Goal: Transaction & Acquisition: Download file/media

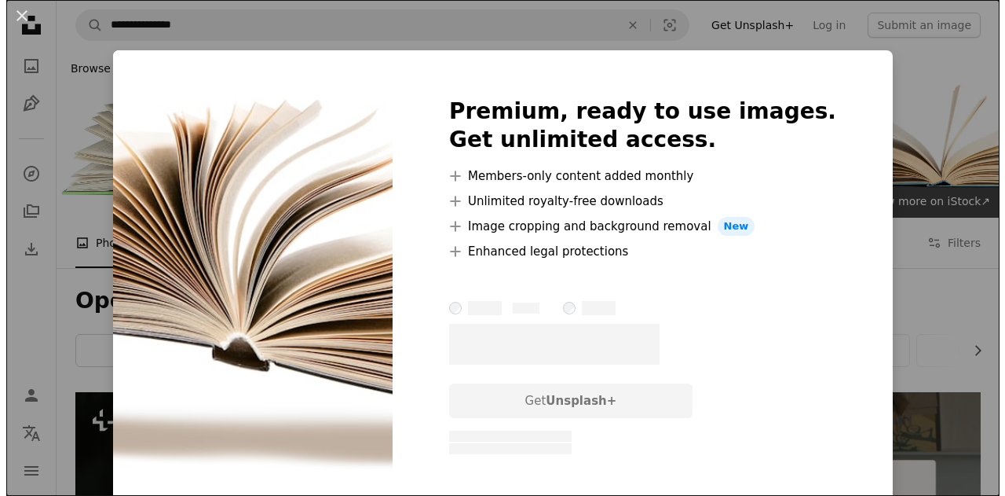
scroll to position [942, 0]
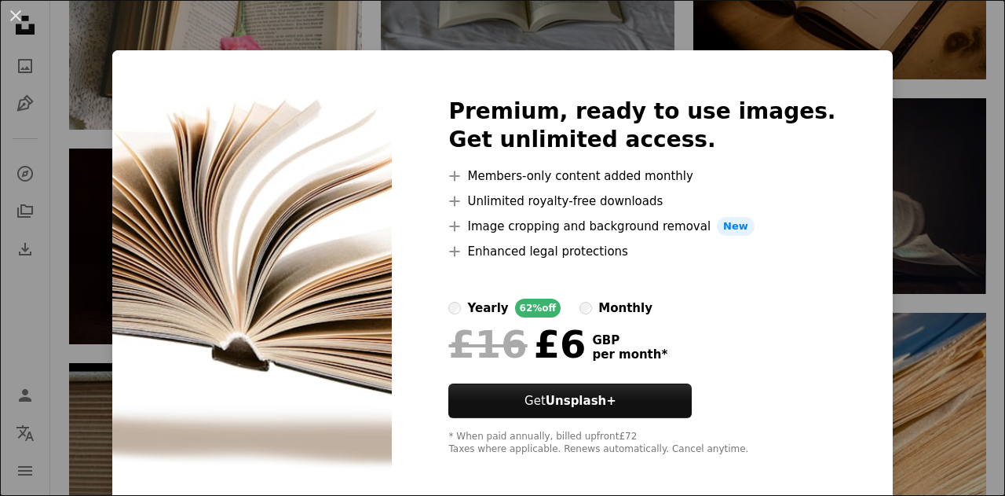
click at [920, 150] on div "An X shape Premium, ready to use images. Get unlimited access. A plus sign Memb…" at bounding box center [502, 248] width 1005 height 496
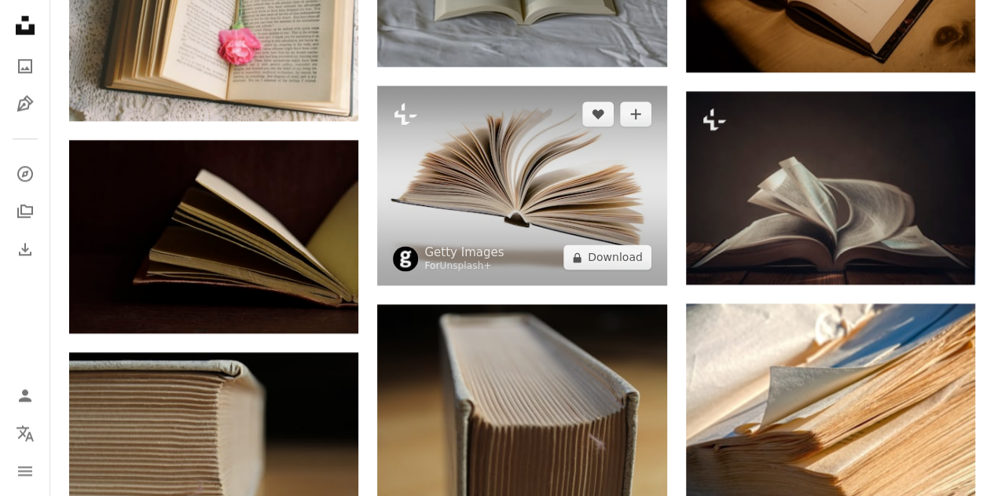
click at [529, 190] on img at bounding box center [521, 185] width 289 height 199
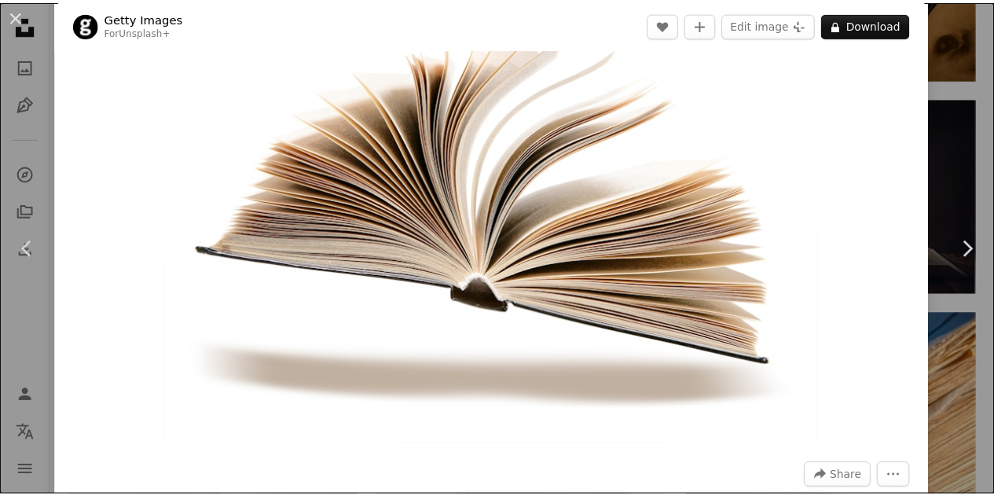
scroll to position [79, 0]
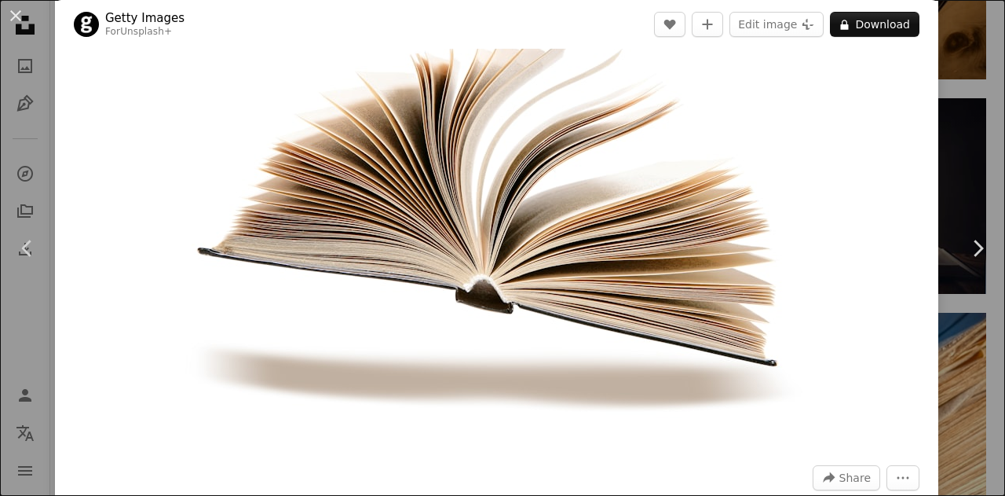
click at [964, 78] on div "An X shape Chevron left Chevron right Getty Images For Unsplash+ A heart A plus…" at bounding box center [502, 248] width 1005 height 496
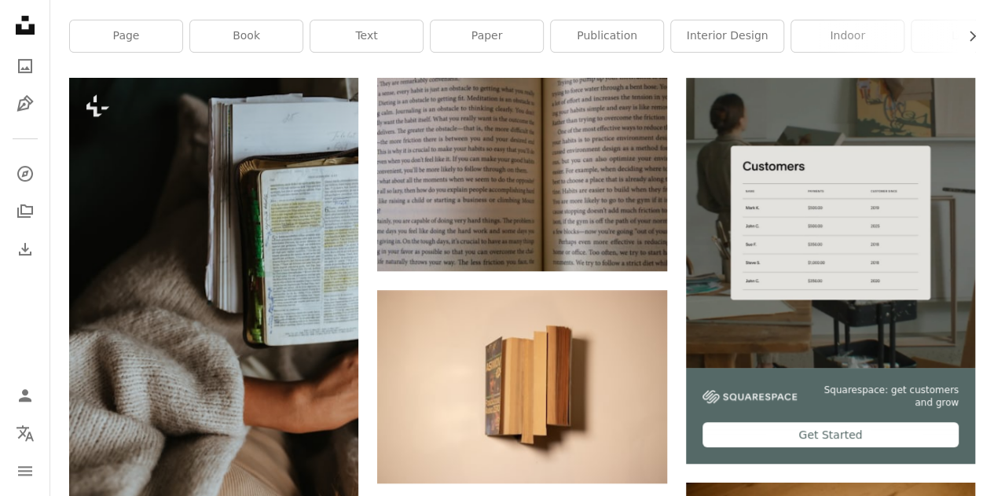
scroll to position [157, 0]
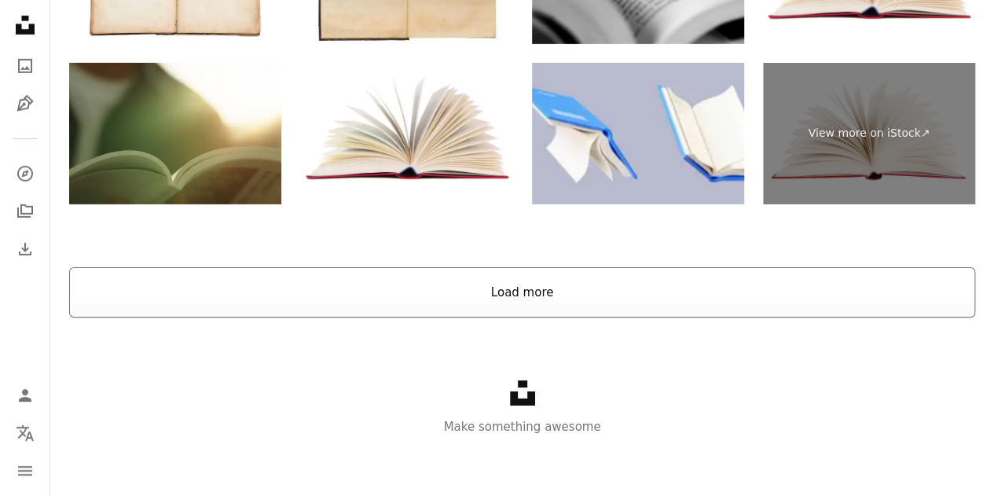
click at [556, 291] on button "Load more" at bounding box center [522, 292] width 906 height 50
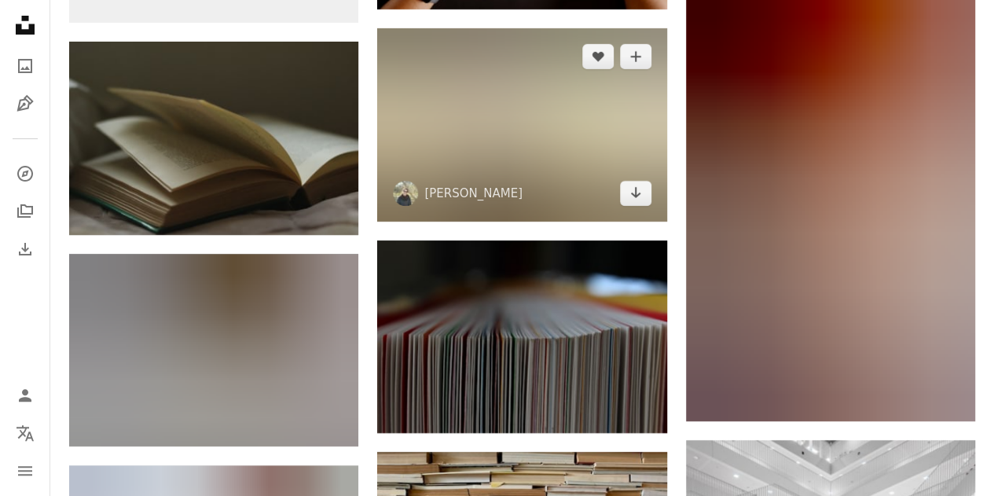
scroll to position [8732, 0]
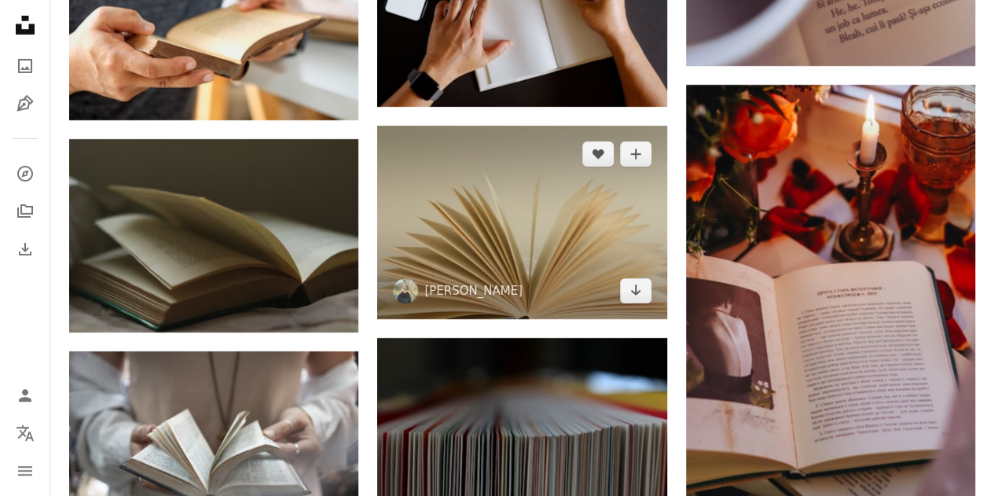
click at [559, 255] on img at bounding box center [521, 222] width 289 height 193
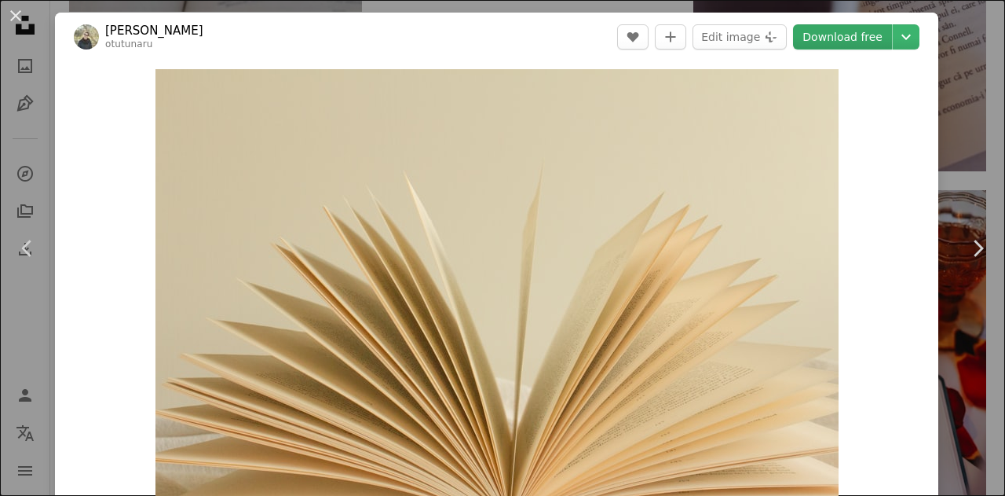
click at [848, 39] on link "Download free" at bounding box center [842, 36] width 99 height 25
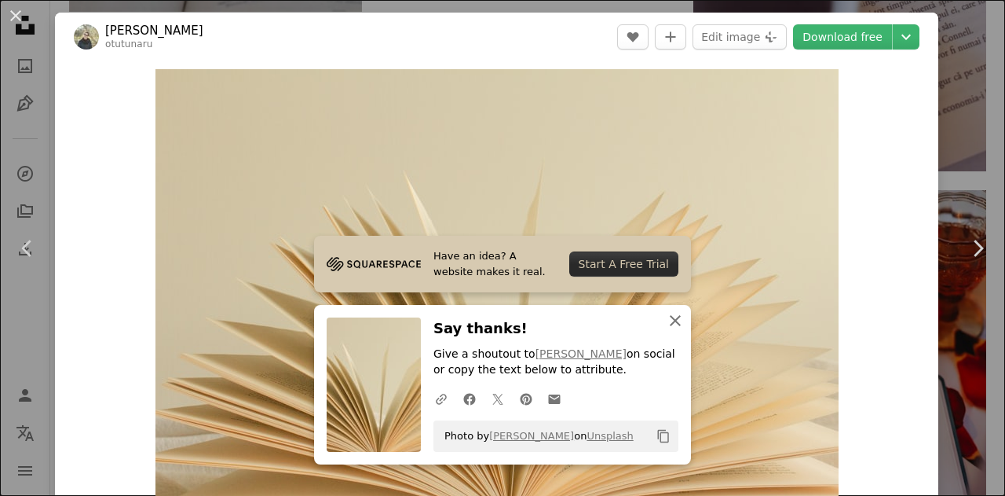
click at [670, 323] on icon "button" at bounding box center [675, 320] width 11 height 11
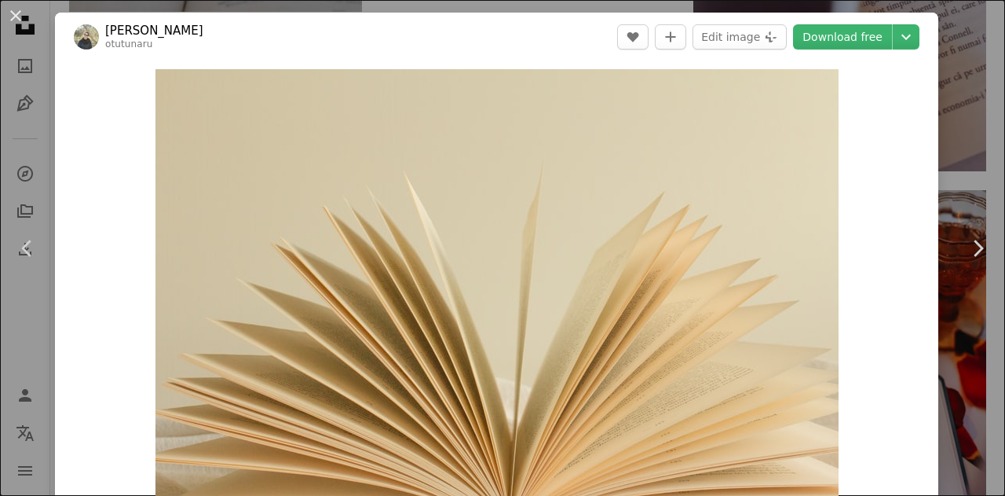
click at [956, 144] on div "An X shape Chevron left Chevron right [PERSON_NAME] otutunaru A heart A plus si…" at bounding box center [502, 248] width 1005 height 496
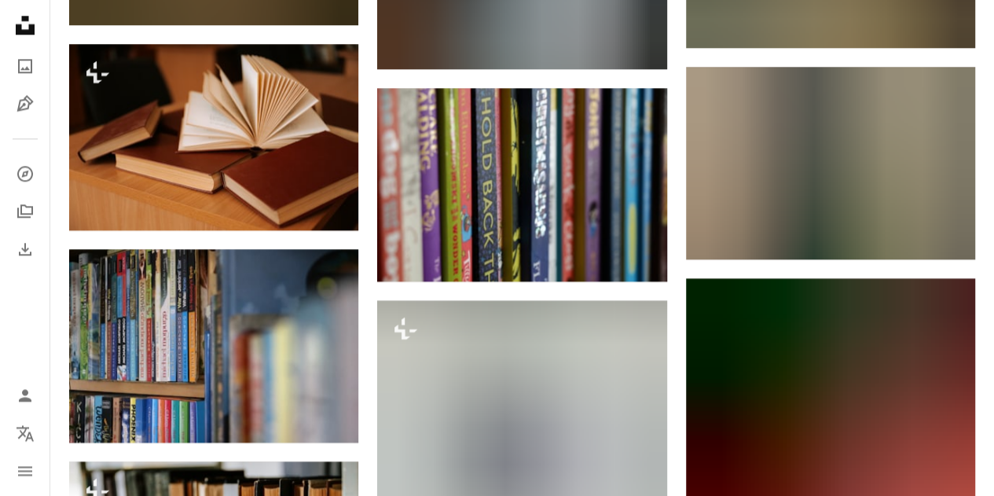
scroll to position [24675, 0]
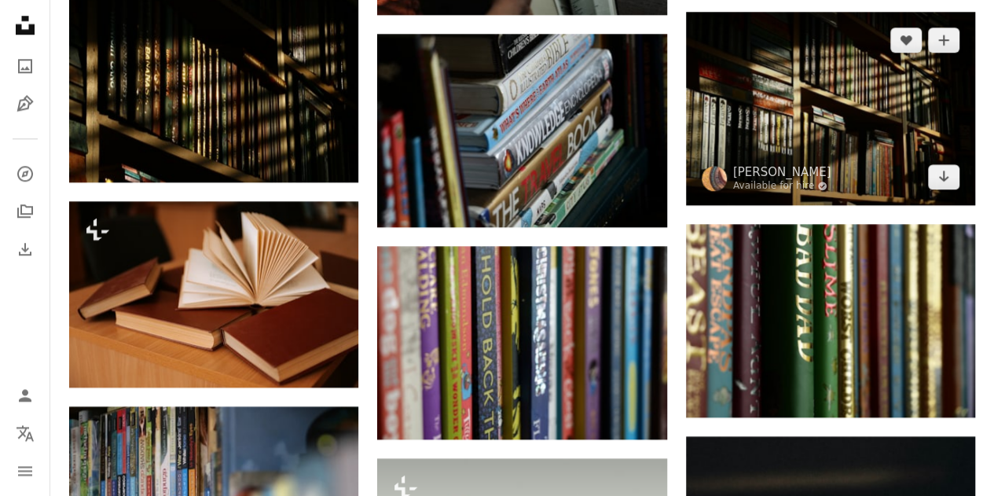
click at [820, 117] on img at bounding box center [830, 108] width 289 height 193
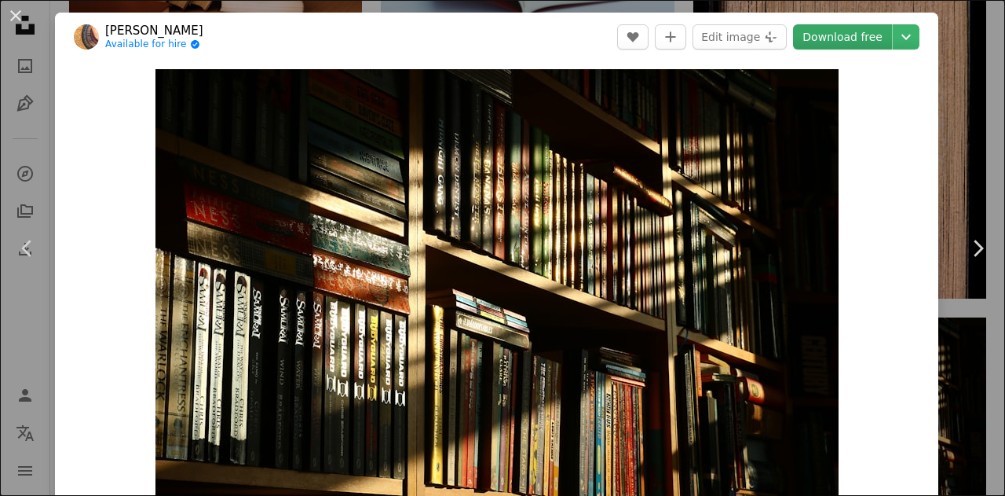
click at [831, 40] on link "Download free" at bounding box center [842, 36] width 99 height 25
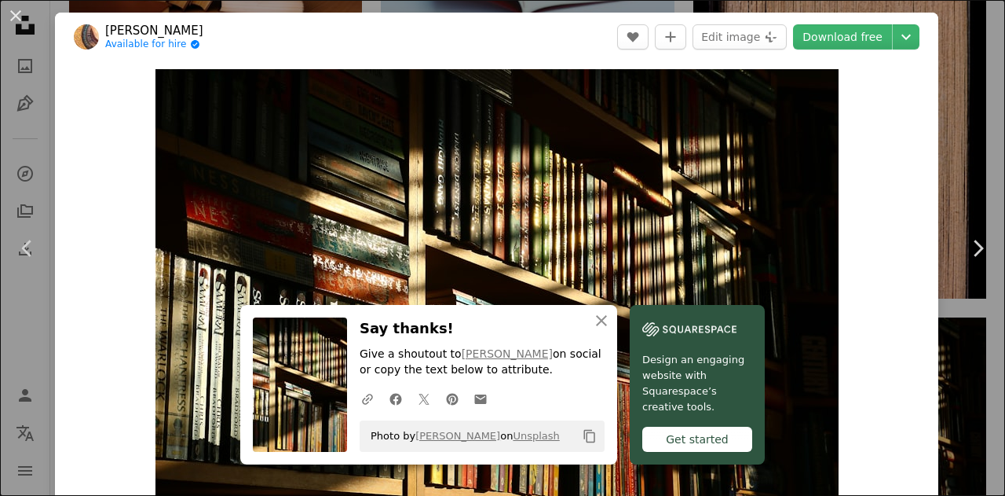
click at [941, 144] on div "An X shape Chevron left Chevron right An X shape Close Say thanks! Give a shout…" at bounding box center [502, 248] width 1005 height 496
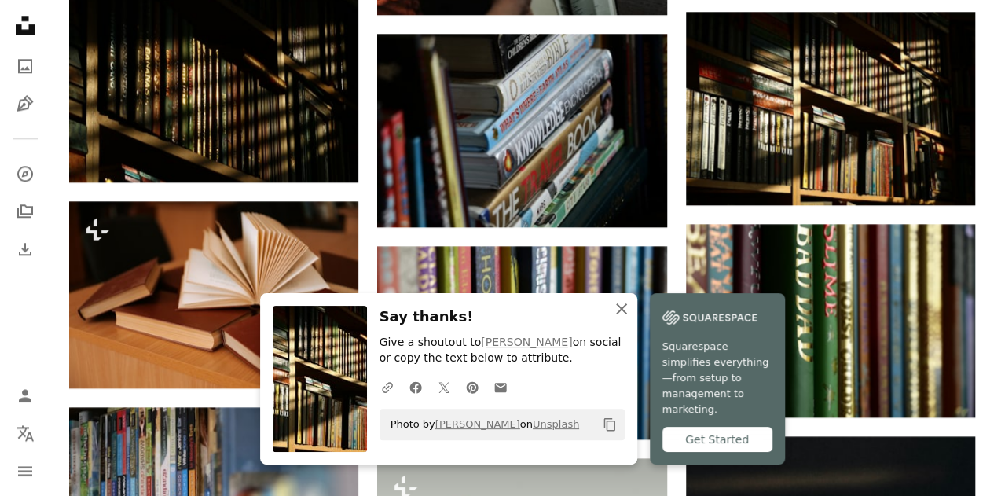
click at [616, 314] on icon "button" at bounding box center [621, 308] width 11 height 11
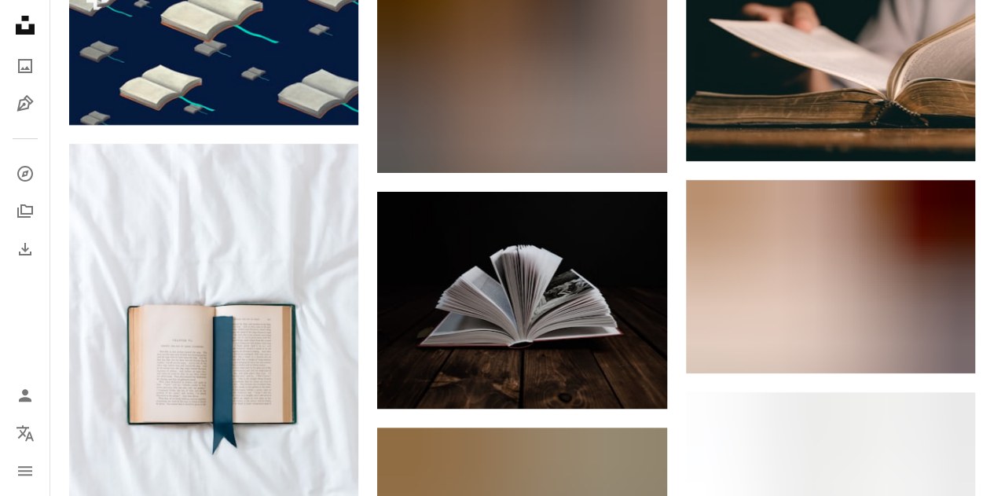
scroll to position [26874, 0]
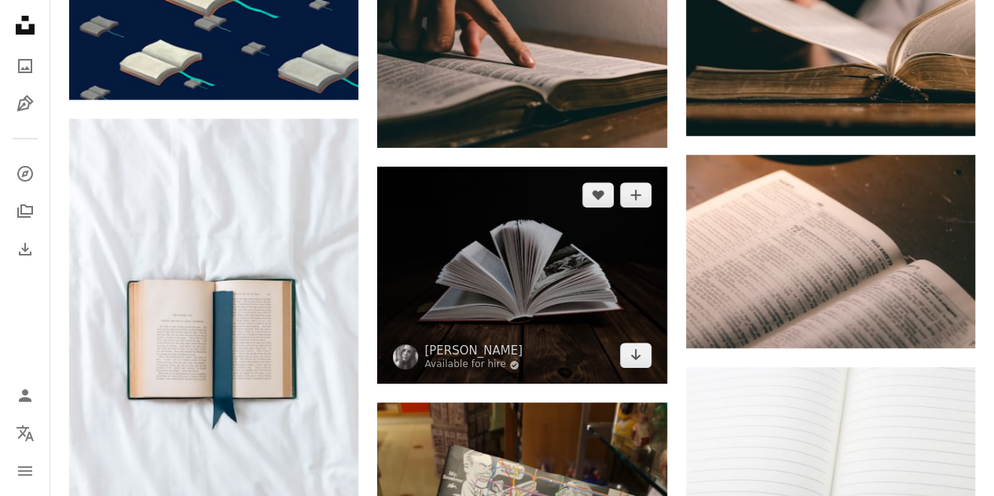
click at [579, 293] on img at bounding box center [521, 275] width 289 height 217
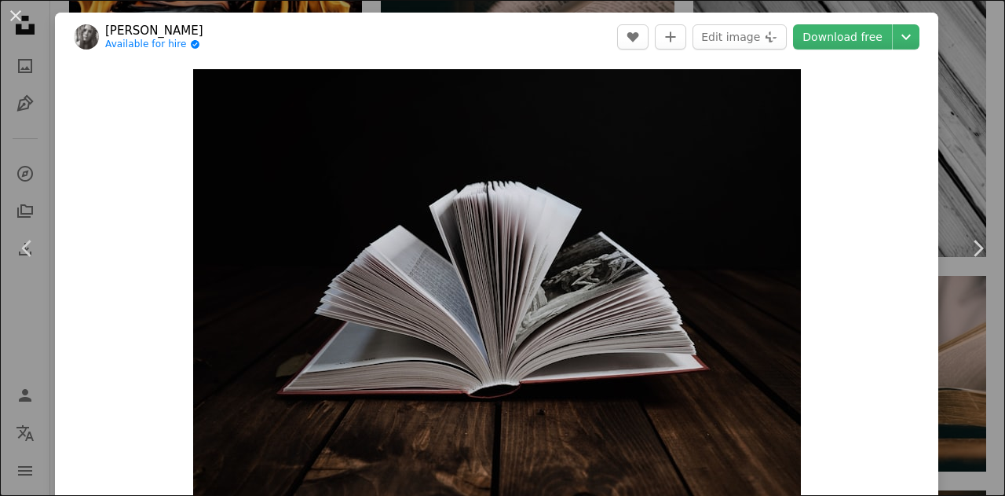
click at [963, 84] on div "An X shape Chevron left Chevron right [PERSON_NAME] Available for hire A checkm…" at bounding box center [502, 248] width 1005 height 496
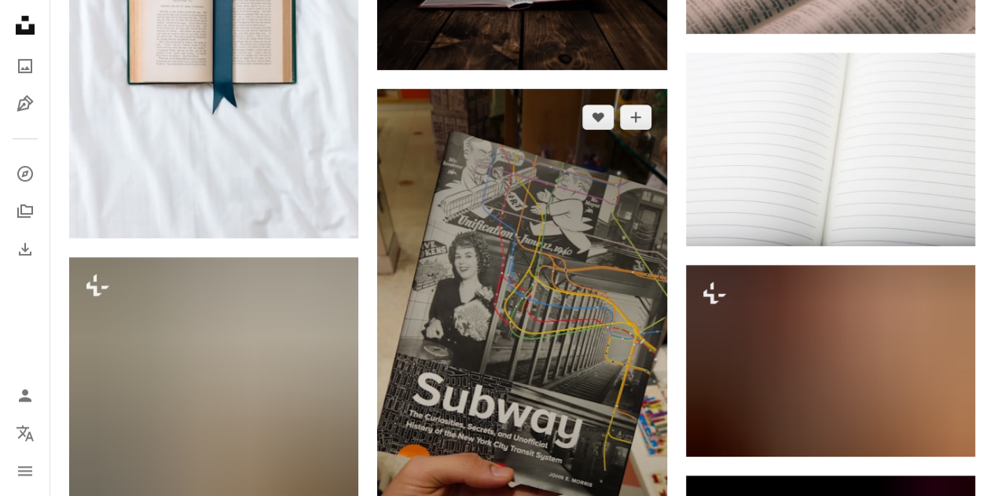
scroll to position [26953, 0]
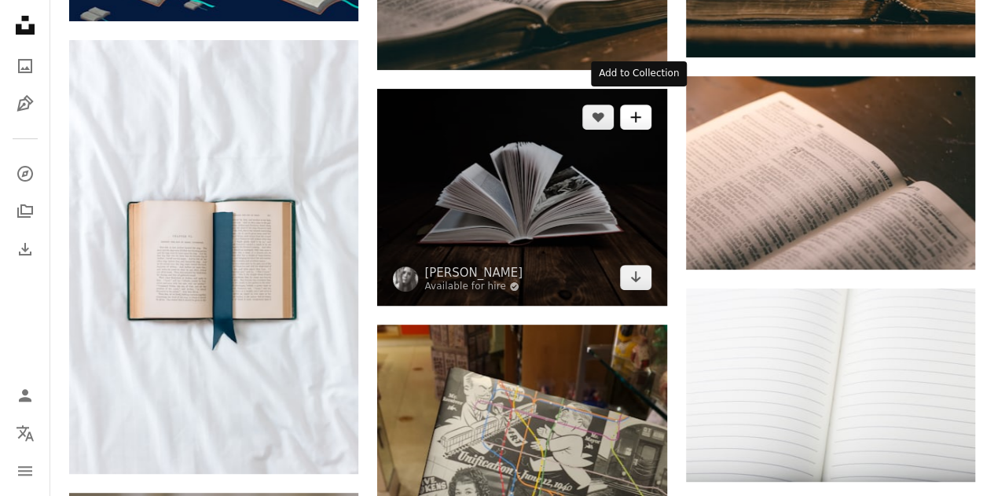
click at [636, 113] on button "A plus sign" at bounding box center [635, 116] width 31 height 25
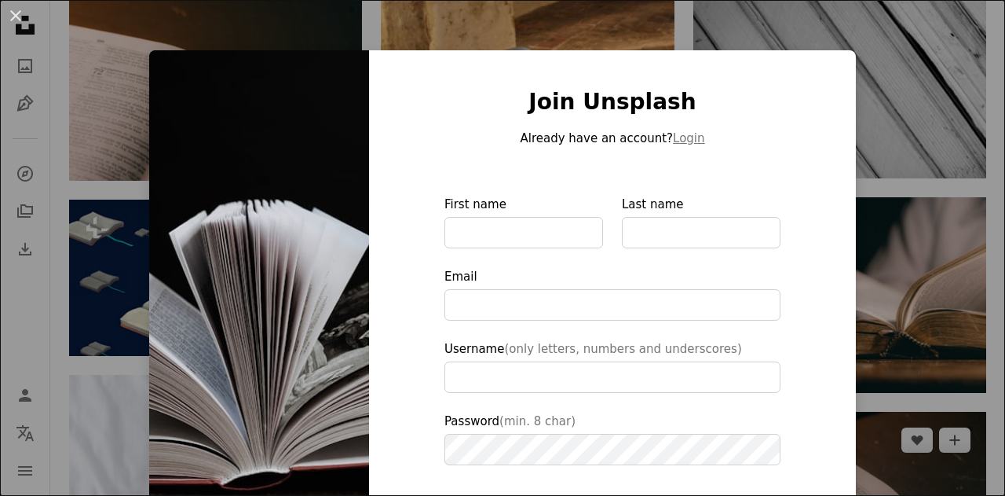
drag, startPoint x: 949, startPoint y: 89, endPoint x: 866, endPoint y: 104, distance: 83.8
click at [950, 89] on div "An X shape Join Unsplash Already have an account? Login First name Last name Em…" at bounding box center [502, 248] width 1005 height 496
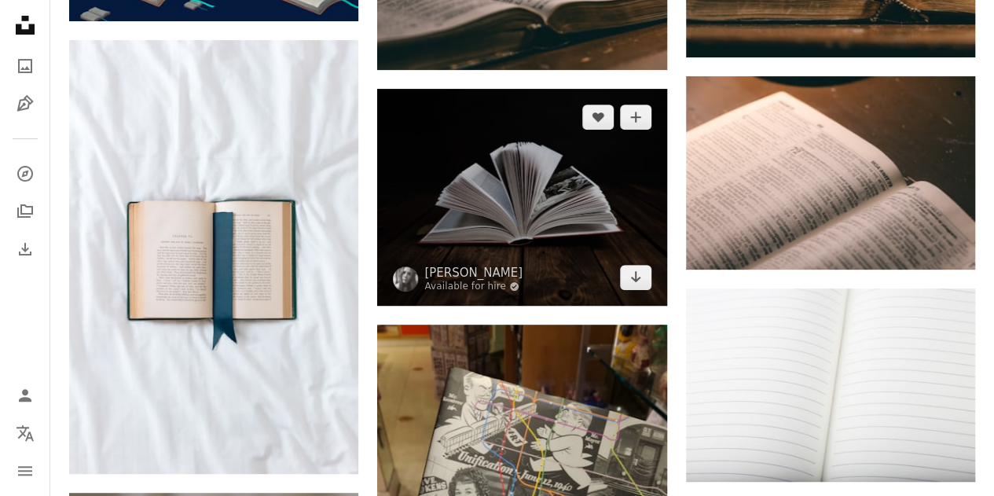
click at [595, 152] on img at bounding box center [521, 197] width 289 height 217
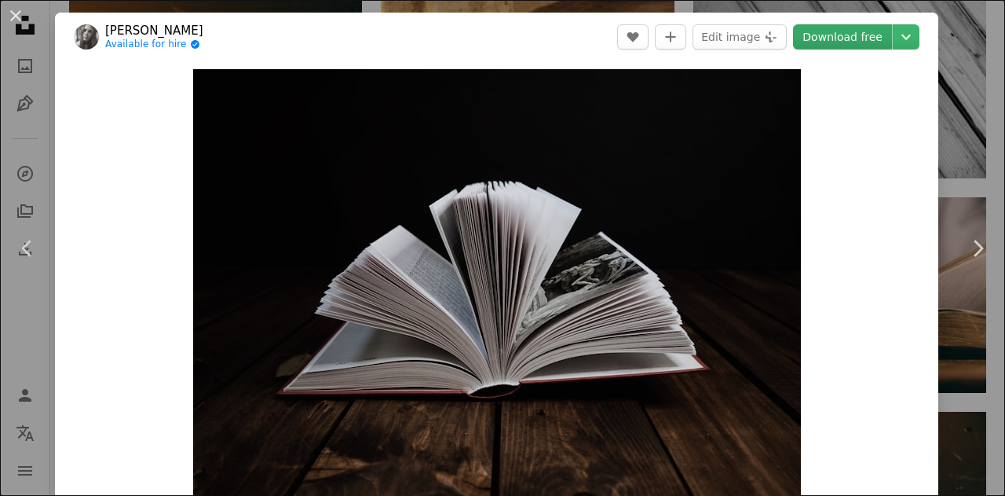
click at [820, 39] on link "Download free" at bounding box center [842, 36] width 99 height 25
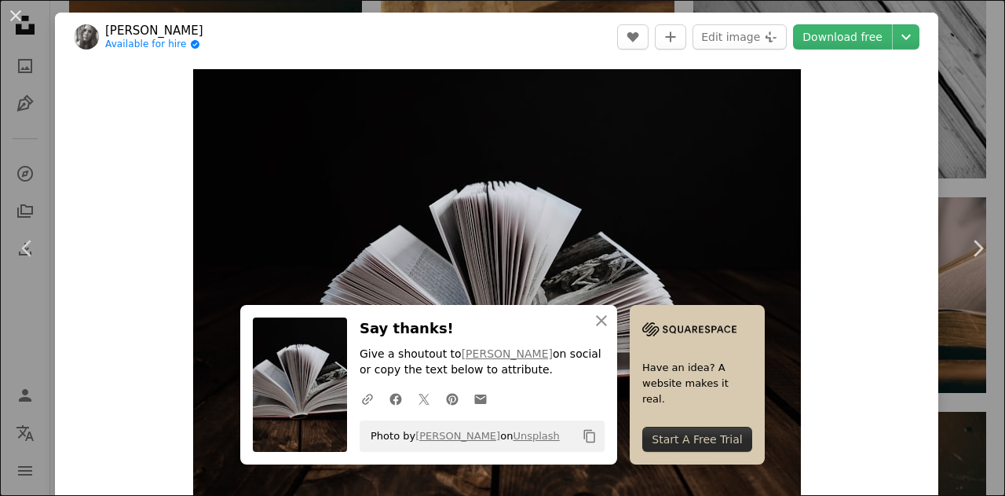
click at [946, 68] on div "An X shape Chevron left Chevron right An X shape Close Say thanks! Give a shout…" at bounding box center [502, 248] width 1005 height 496
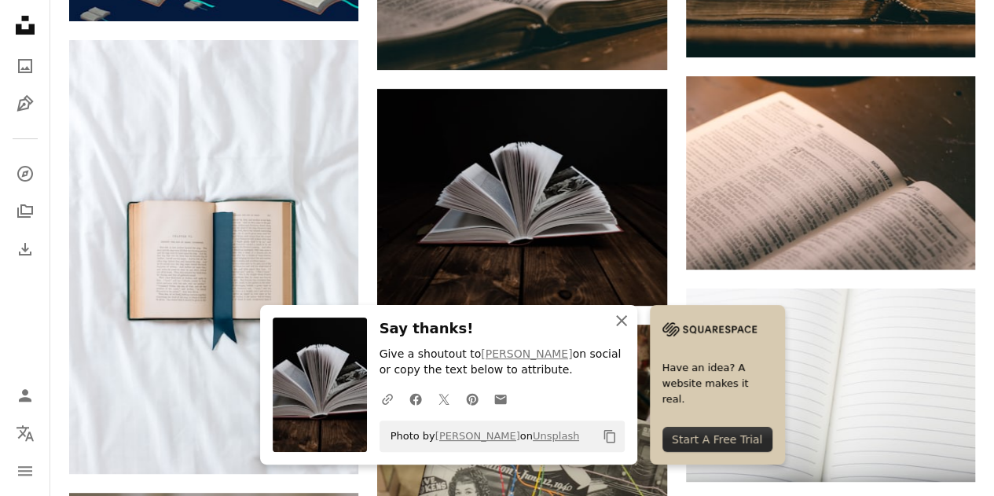
click at [616, 315] on icon "An X shape" at bounding box center [621, 320] width 19 height 19
